Goal: Task Accomplishment & Management: Use online tool/utility

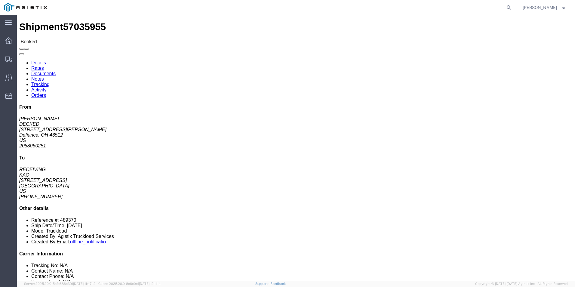
click div "Ship From DECKED (ASHLEY SCHWARZMAN) 25401 Elliott Rd Defiance, OH 43512 United…"
click at [6, 60] on icon at bounding box center [8, 59] width 7 height 5
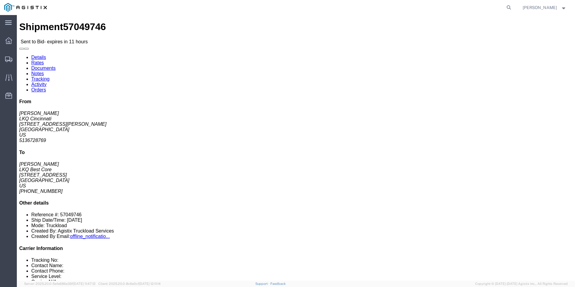
click div "Leg 1 - Truckload Vehicle 1: Standard Dry Van (53 Feet) Number of trucks: 1"
click button "button"
click div "Leg 1 - Truckload Vehicle 1: Standard Dry Van (53 Feet) Number of trucks: 1"
click link "Enter / Modify Bid"
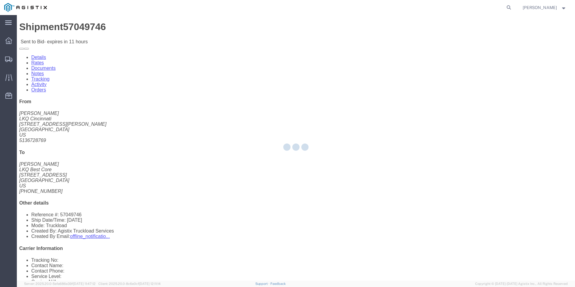
select select "18393"
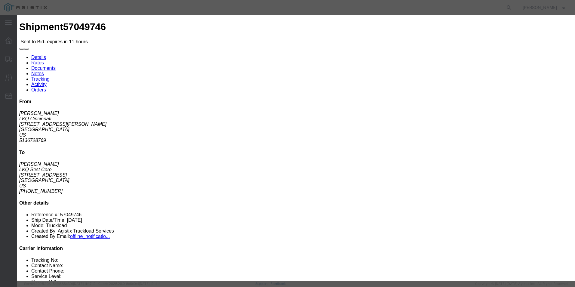
click select "Select Guaranteed Next Day Rail TL Standard 3 - 5 Day"
select select "35343"
click select "Select Guaranteed Next Day Rail TL Standard 3 - 5 Day"
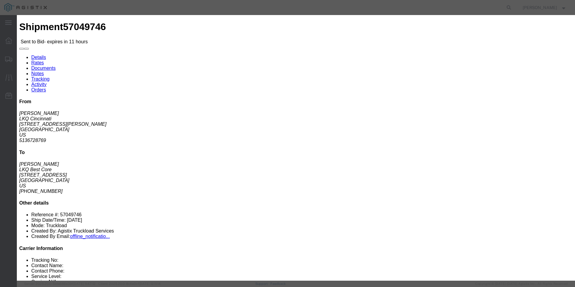
click input "text"
type input "ITS BID"
click select "Select Air Less than Truckload Multi-Leg Ocean Freight Rail Small Parcel Truckl…"
select select "TL"
click select "Select Air Less than Truckload Multi-Leg Ocean Freight Rail Small Parcel Truckl…"
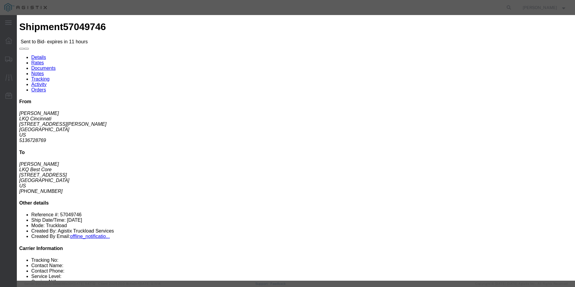
click input "number"
type input "2195"
click button "Submit"
